Goal: Information Seeking & Learning: Find contact information

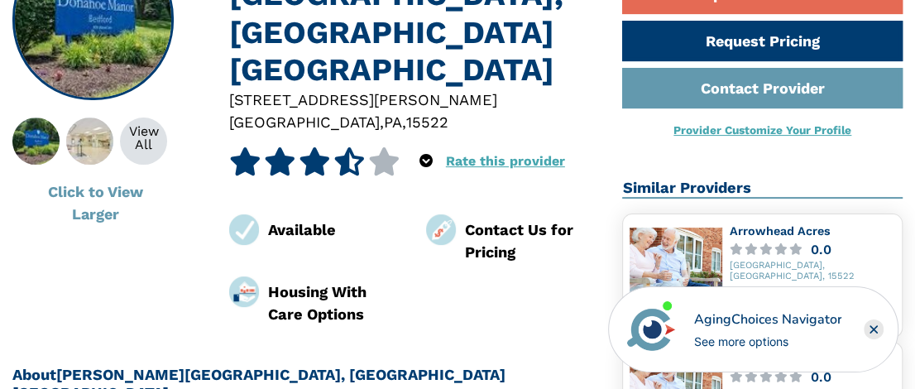
scroll to position [286, 0]
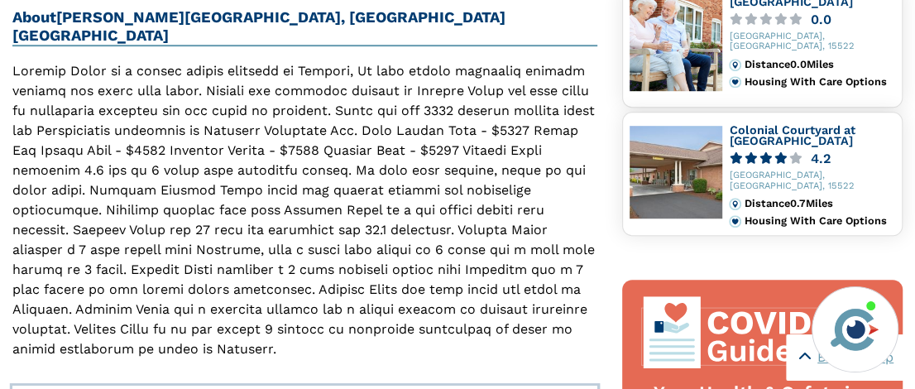
scroll to position [545, 0]
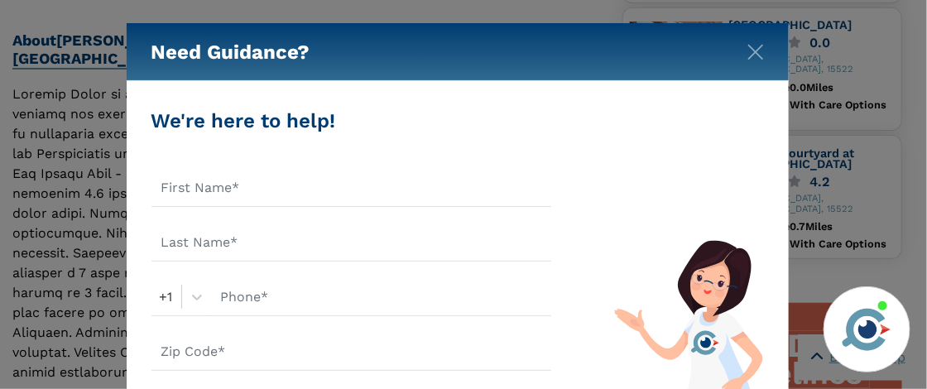
drag, startPoint x: 919, startPoint y: 88, endPoint x: 918, endPoint y: 120, distance: 32.3
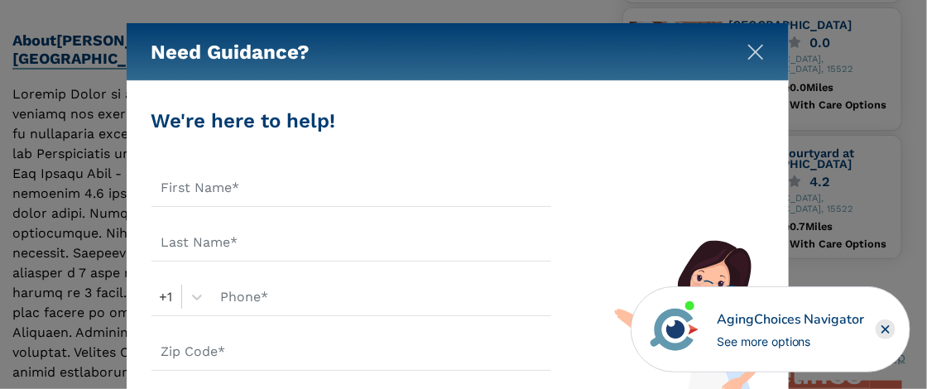
click at [757, 50] on img "Close" at bounding box center [755, 52] width 17 height 17
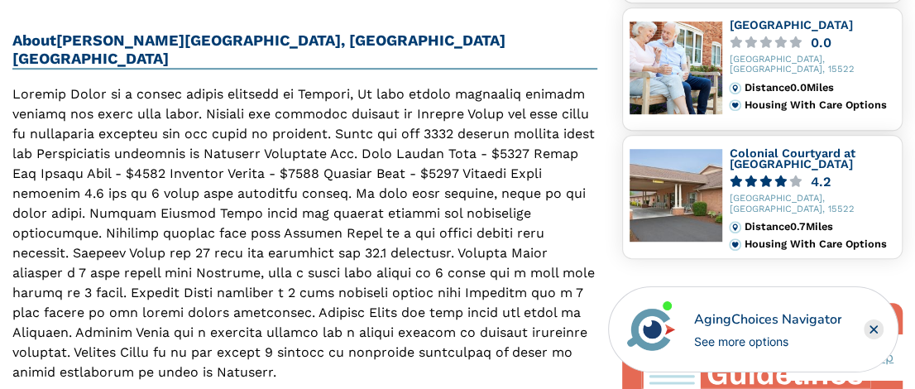
click at [663, 187] on img at bounding box center [676, 195] width 93 height 93
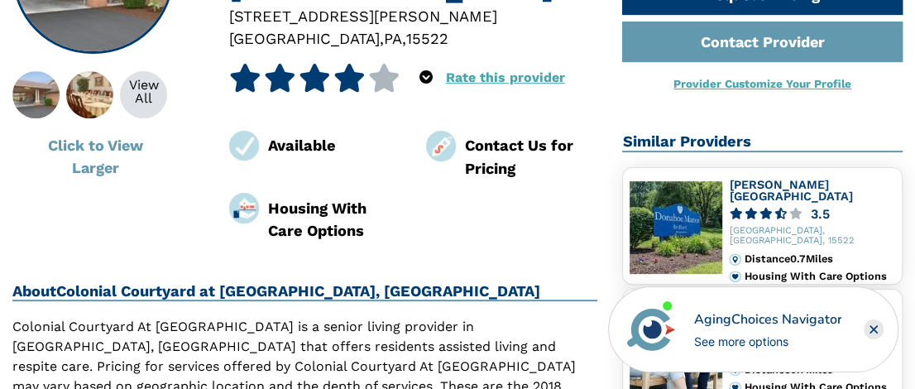
scroll to position [190, 0]
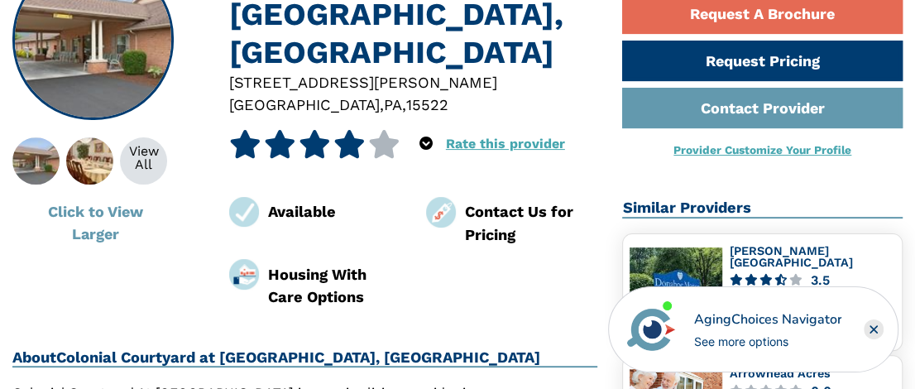
click at [435, 197] on img at bounding box center [441, 212] width 31 height 31
click at [497, 200] on div "Contact Us for Pricing" at bounding box center [530, 223] width 133 height 46
drag, startPoint x: 497, startPoint y: 182, endPoint x: 775, endPoint y: 197, distance: 278.5
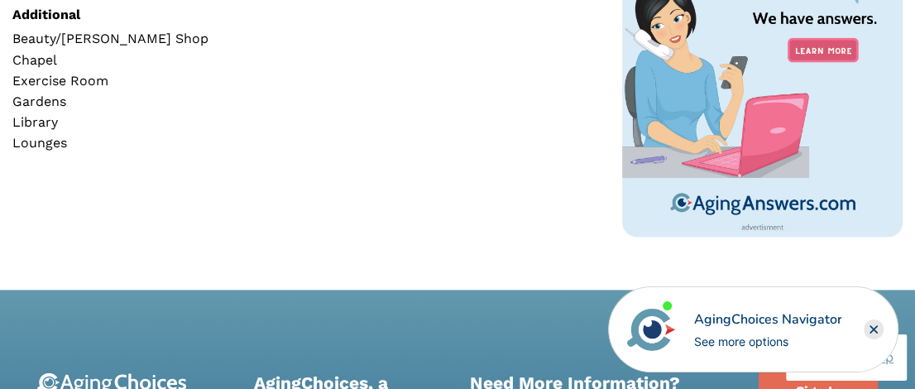
scroll to position [1136, 0]
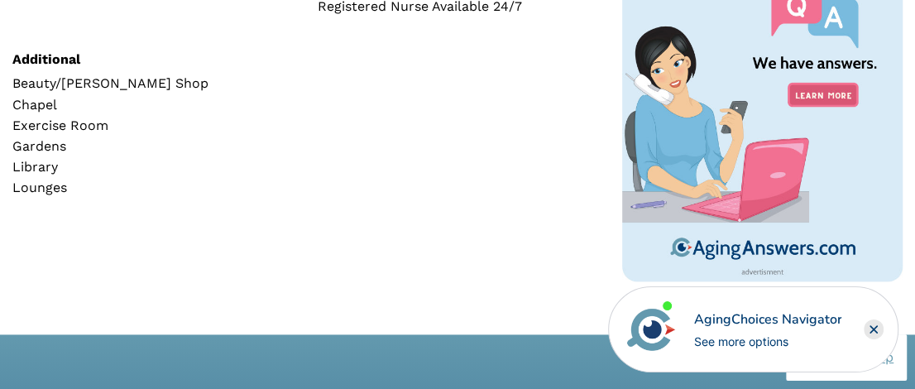
click at [872, 324] on rect "Close" at bounding box center [874, 329] width 20 height 20
